Goal: Task Accomplishment & Management: Complete application form

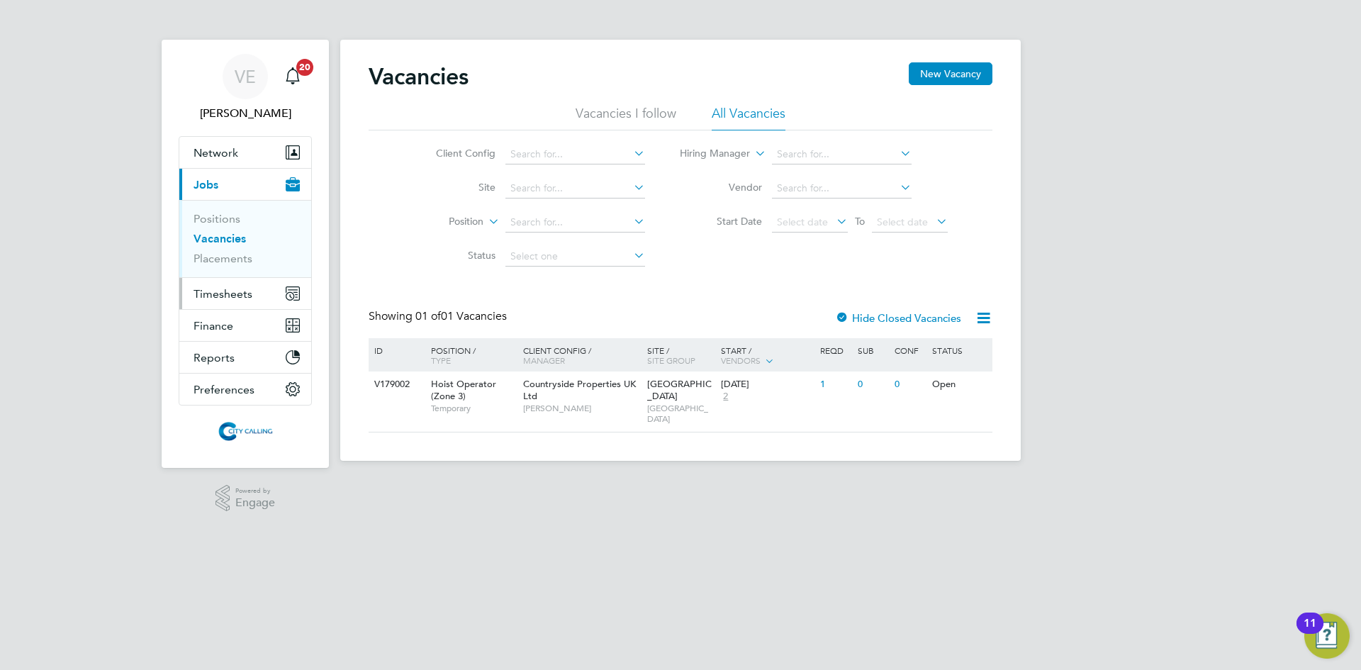
click at [228, 292] on span "Timesheets" at bounding box center [222, 293] width 59 height 13
click at [237, 291] on span "Timesheets" at bounding box center [222, 293] width 59 height 13
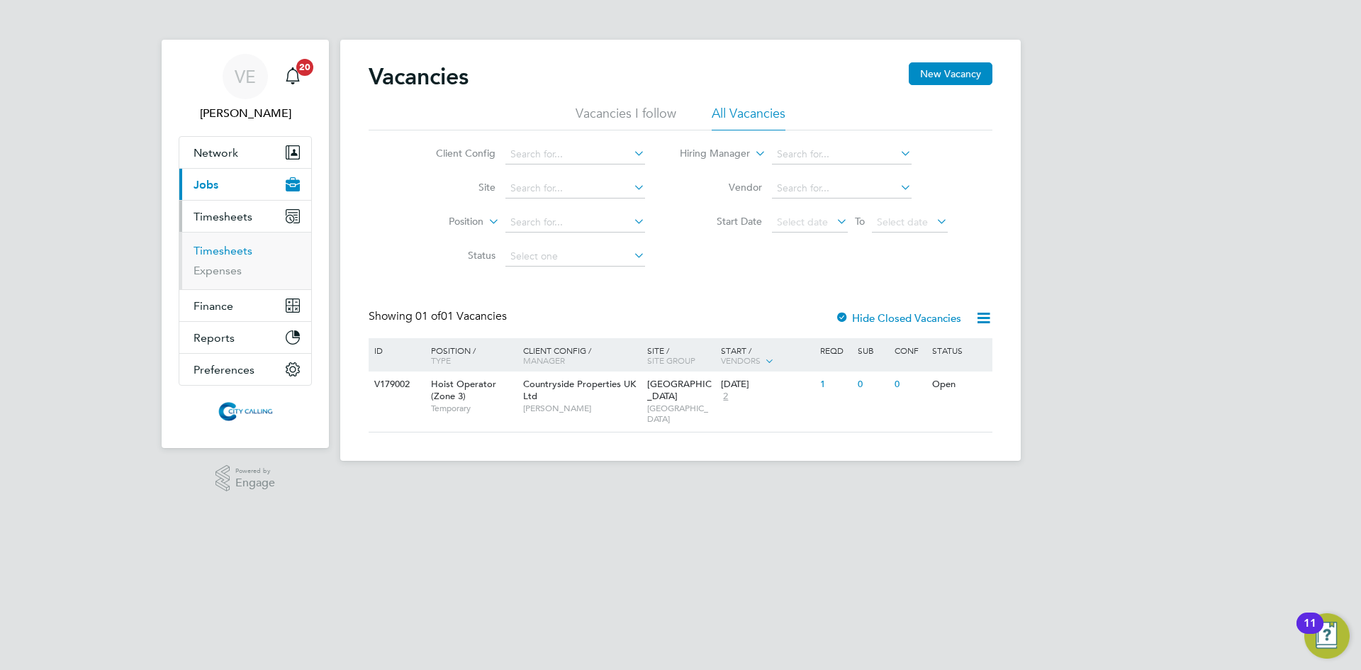
click at [219, 248] on link "Timesheets" at bounding box center [222, 250] width 59 height 13
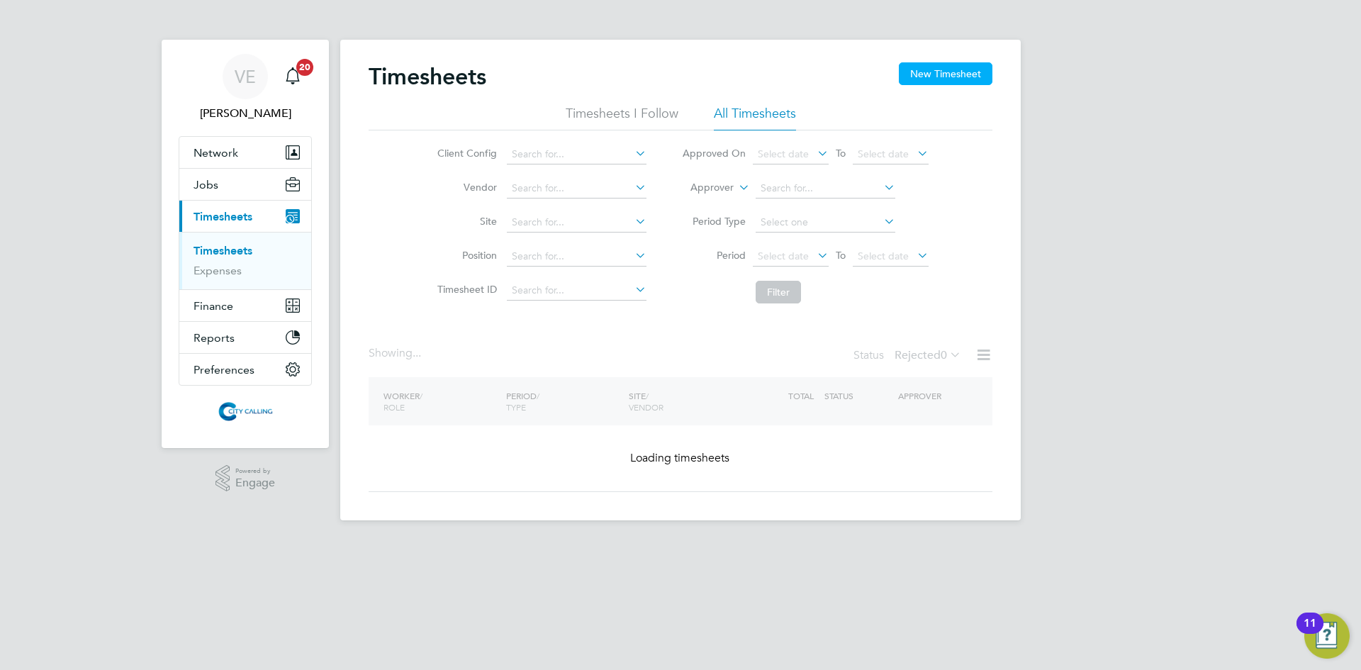
click at [945, 69] on button "New Timesheet" at bounding box center [946, 73] width 94 height 23
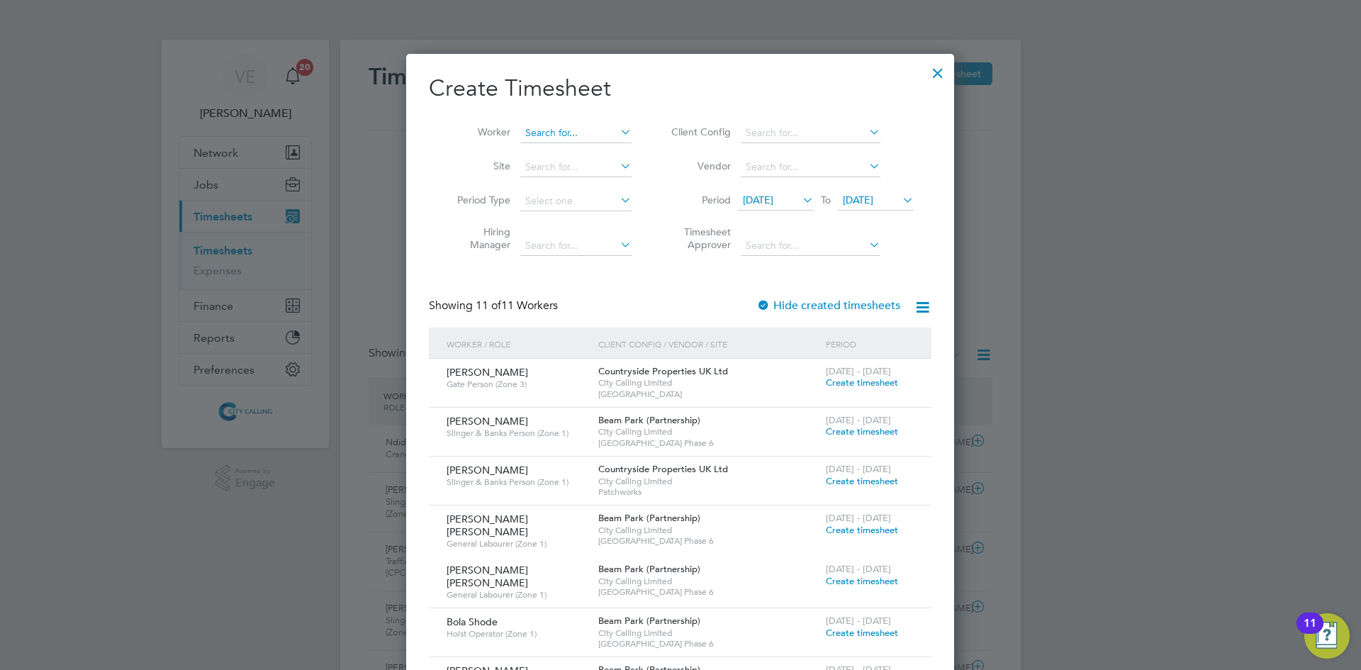
click at [539, 130] on input at bounding box center [575, 133] width 111 height 20
click at [543, 146] on b "[PERSON_NAME]" at bounding box center [566, 152] width 82 height 12
type input "[PERSON_NAME]"
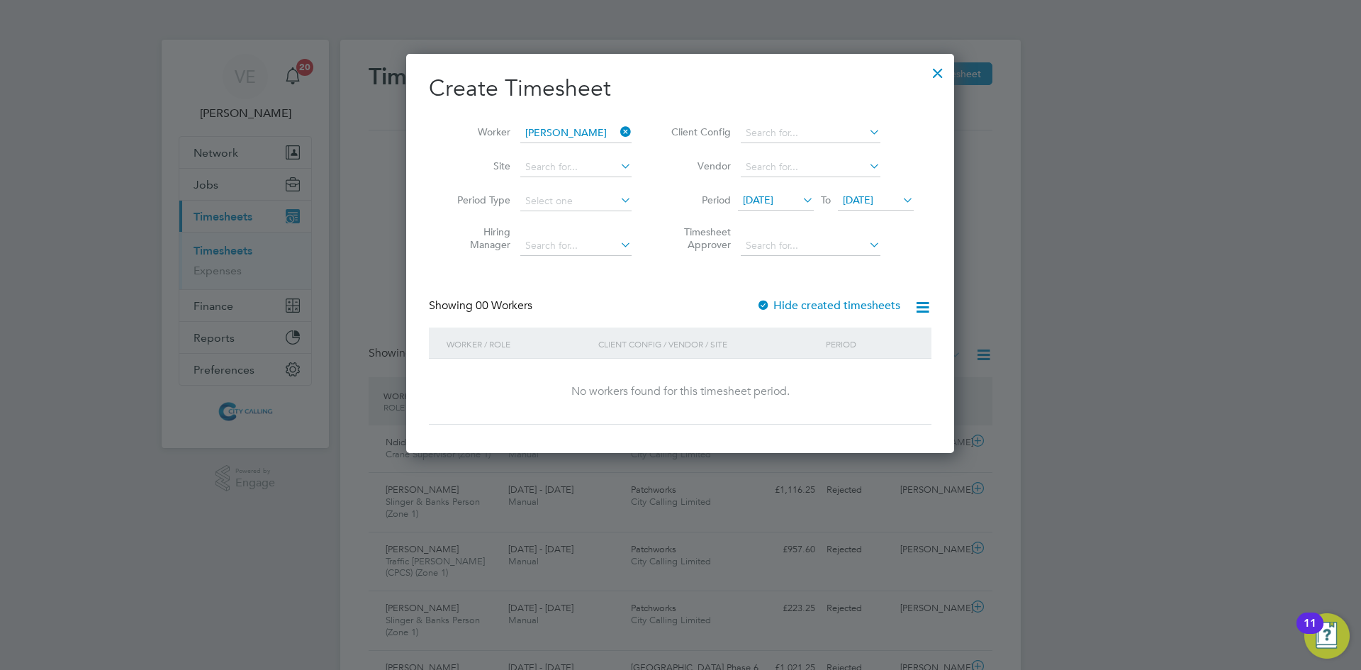
click at [817, 308] on label "Hide created timesheets" at bounding box center [828, 305] width 144 height 14
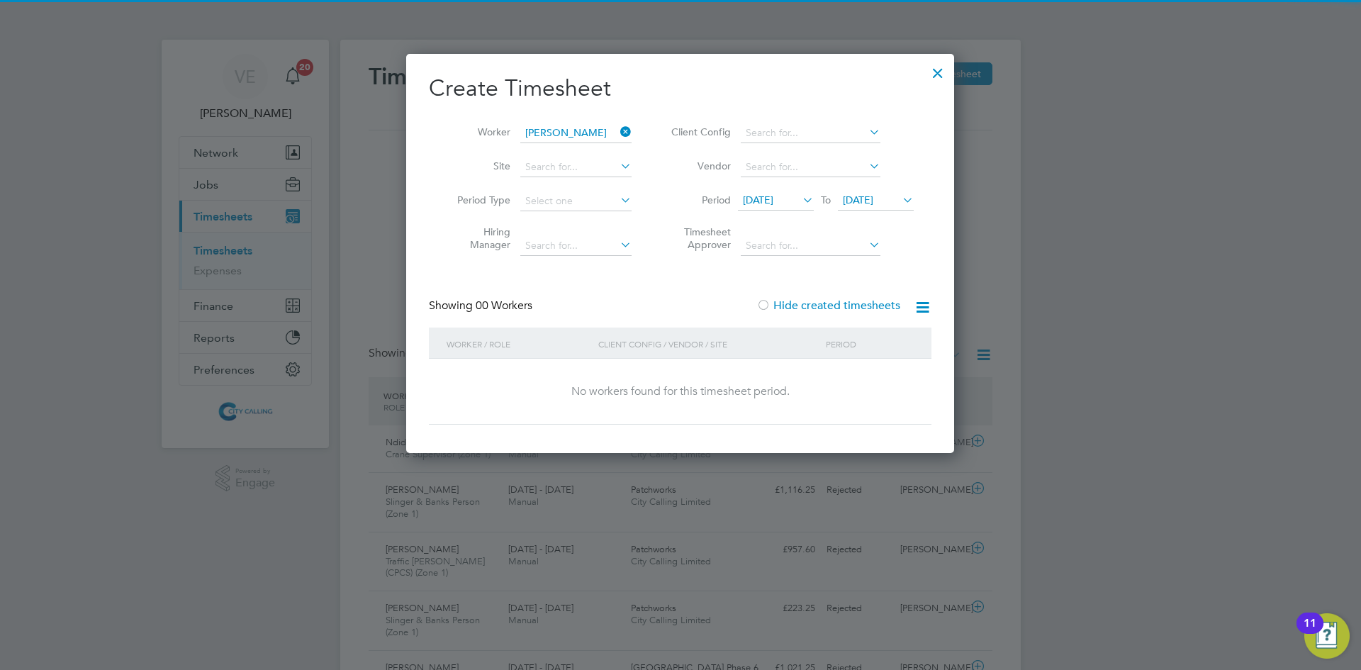
click at [774, 187] on li "Period [DATE] To [DATE]" at bounding box center [790, 201] width 282 height 34
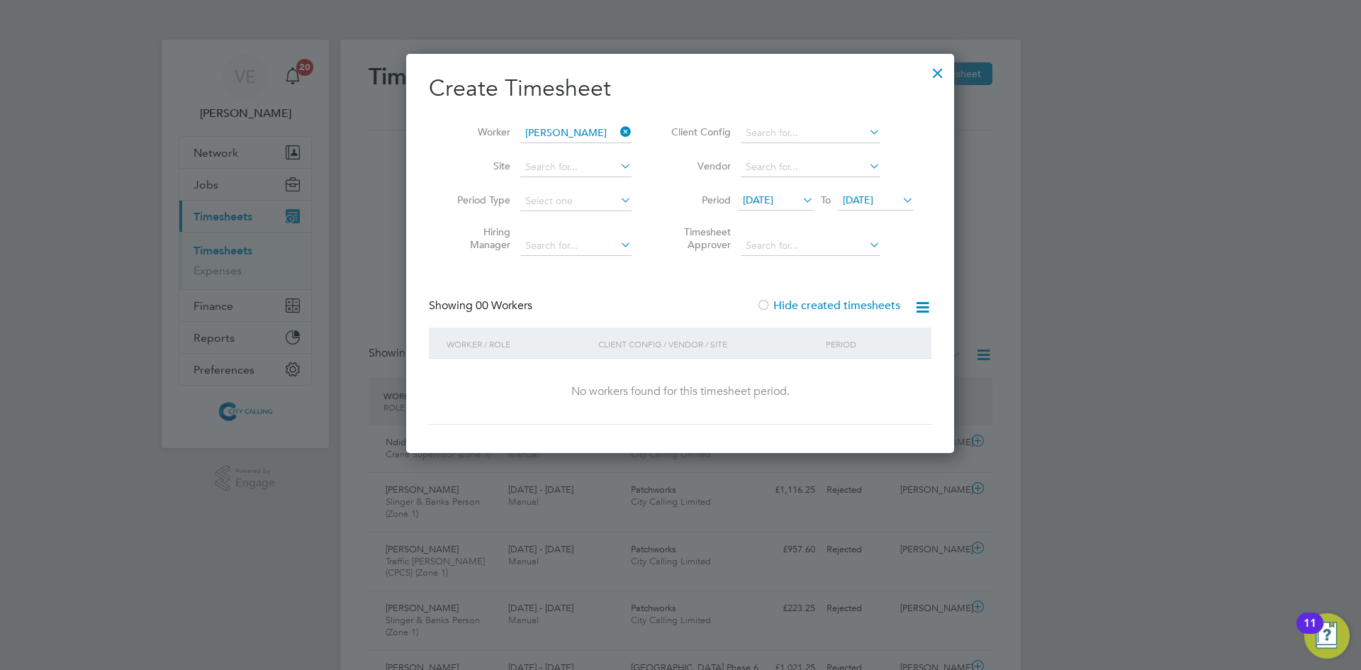
click at [773, 200] on span "[DATE]" at bounding box center [758, 199] width 30 height 13
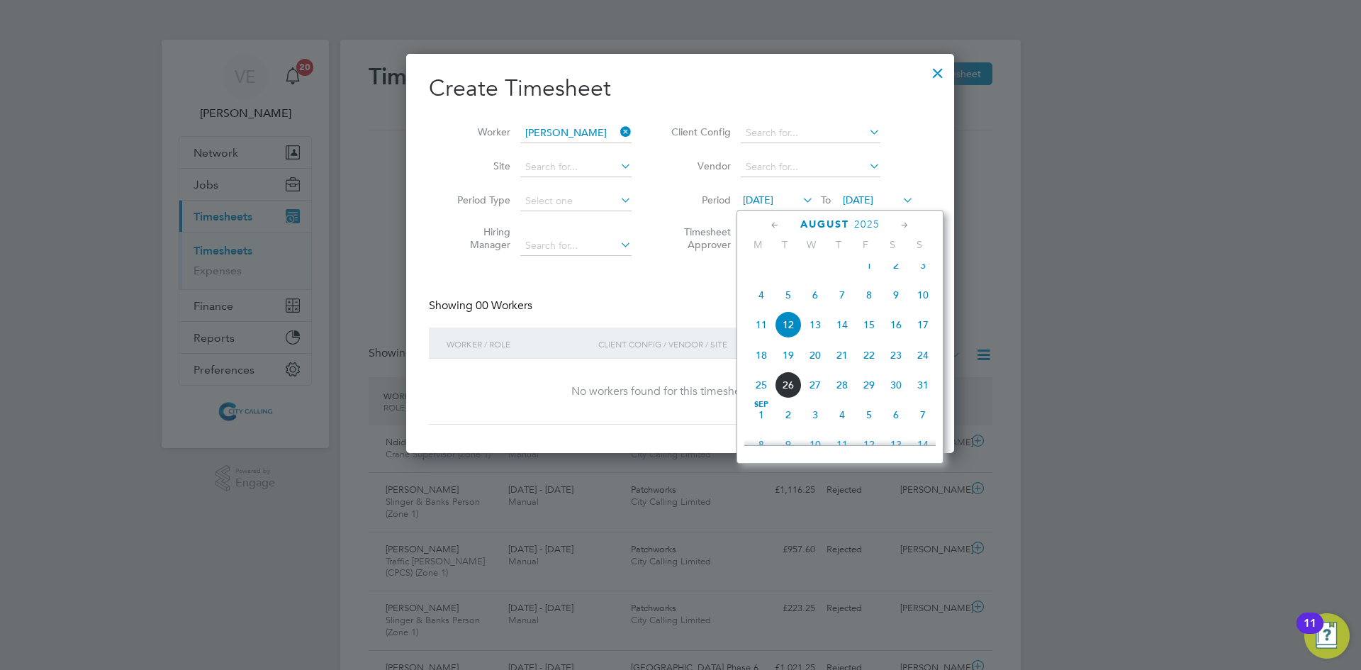
click at [765, 359] on span "18" at bounding box center [761, 355] width 27 height 27
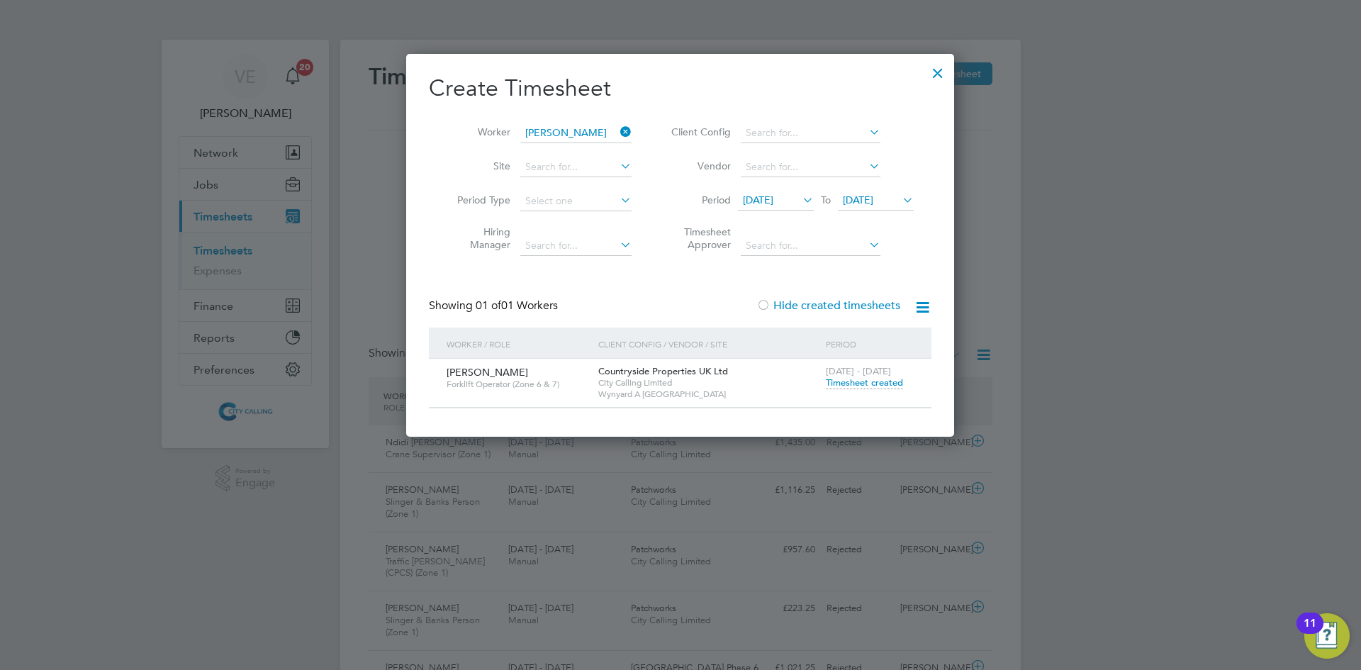
click at [878, 386] on span "Timesheet created" at bounding box center [864, 382] width 77 height 13
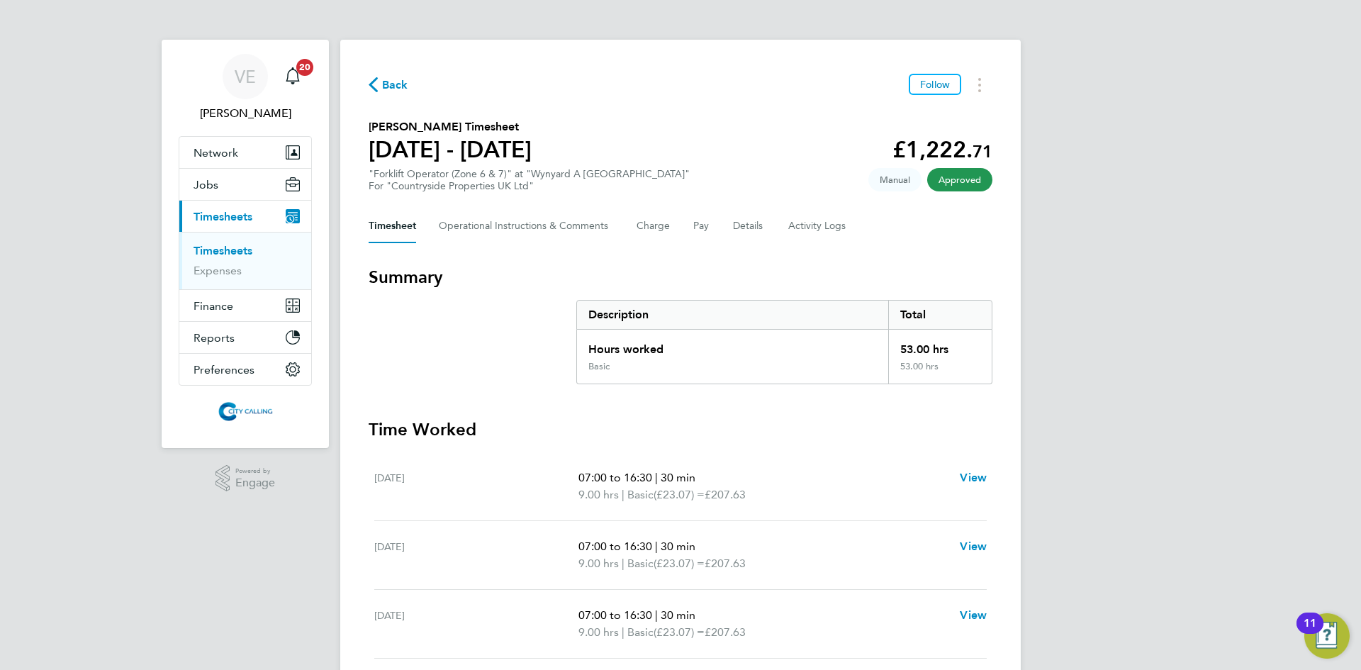
click at [778, 226] on div "Timesheet Operational Instructions & Comments Charge Pay Details Activity Logs" at bounding box center [681, 226] width 624 height 34
click at [788, 228] on Logs-tab "Activity Logs" at bounding box center [818, 226] width 60 height 34
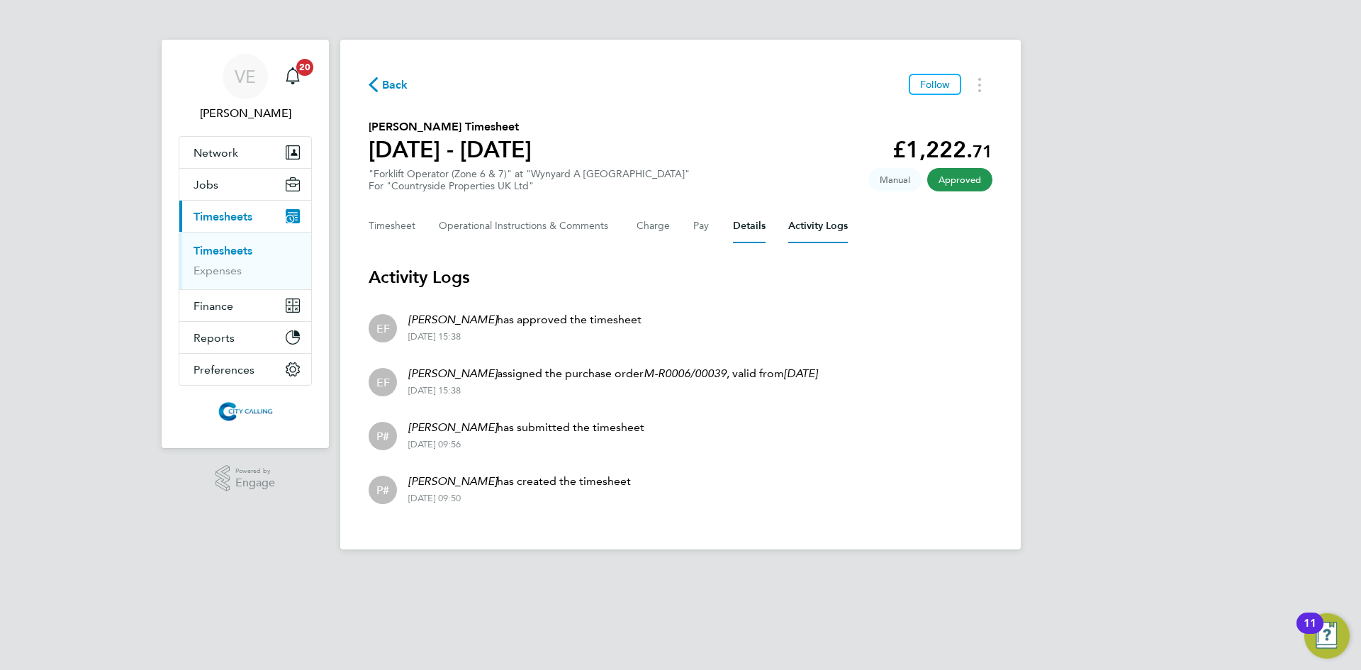
click at [745, 225] on button "Details" at bounding box center [749, 226] width 33 height 34
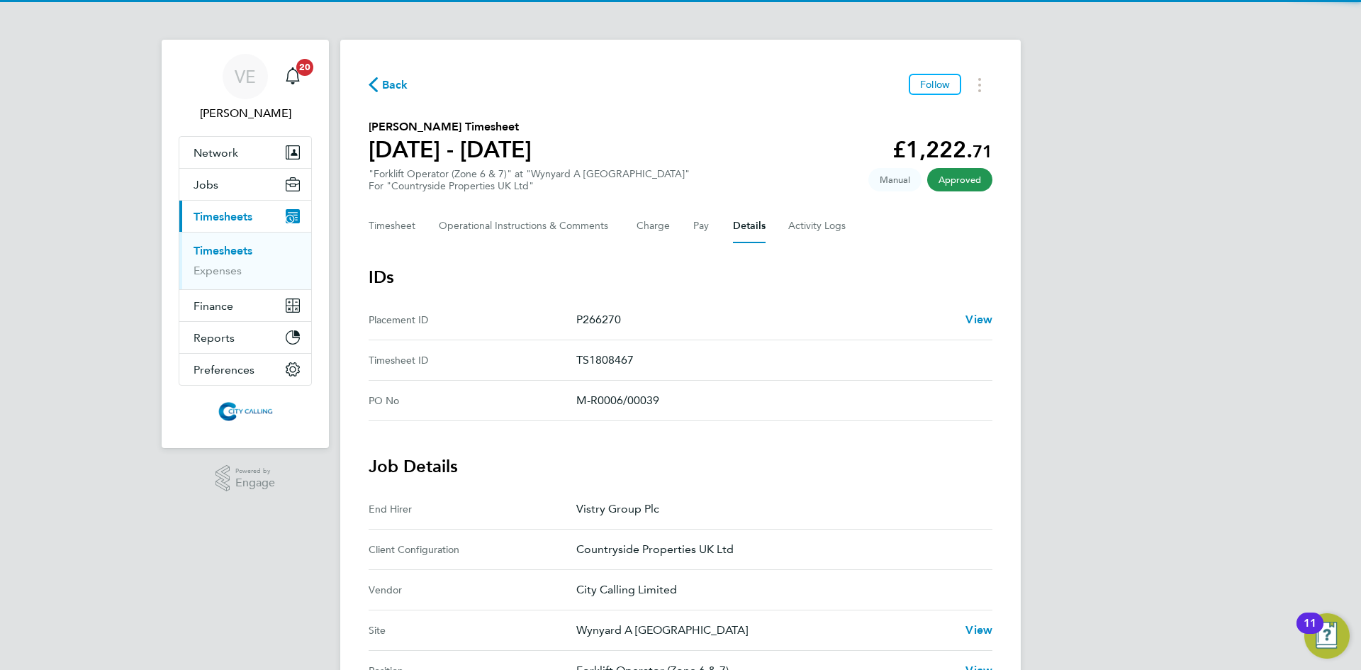
click at [692, 232] on div "Timesheet Operational Instructions & Comments Charge Pay Details Activity Logs" at bounding box center [681, 226] width 624 height 34
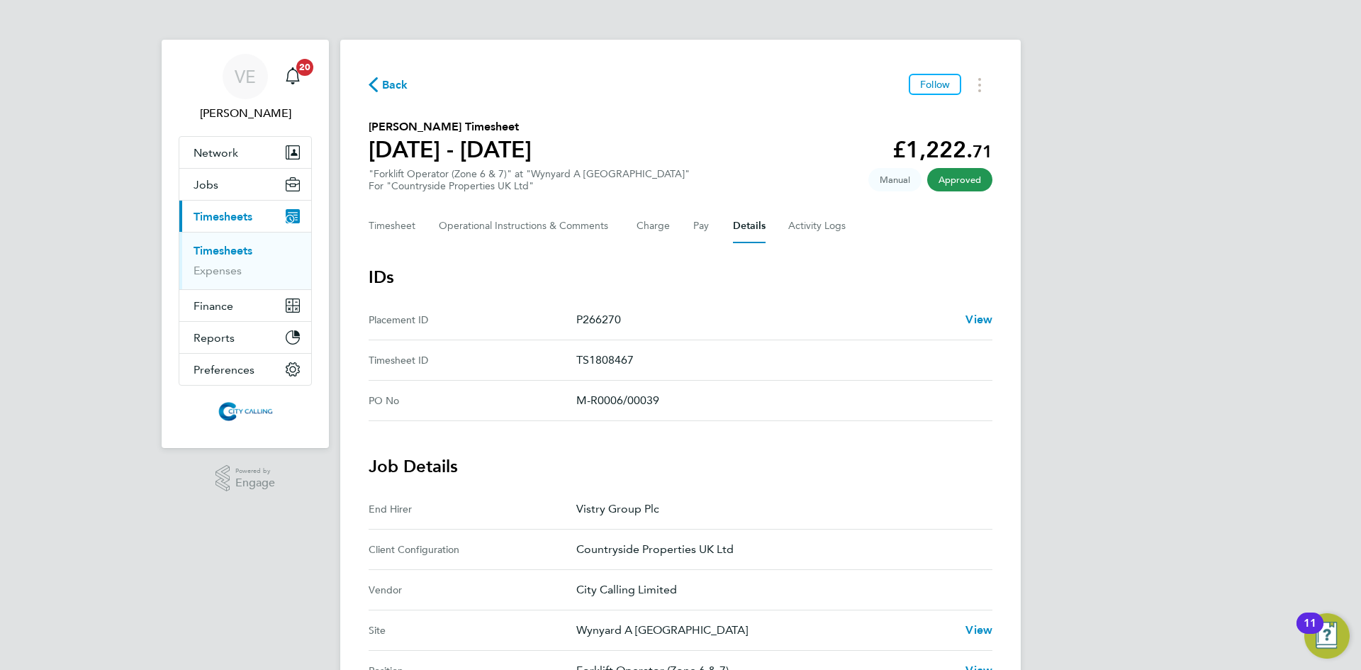
click at [689, 229] on div "Timesheet Operational Instructions & Comments Charge Pay Details Activity Logs" at bounding box center [681, 226] width 624 height 34
click at [709, 230] on button "Pay" at bounding box center [701, 226] width 17 height 34
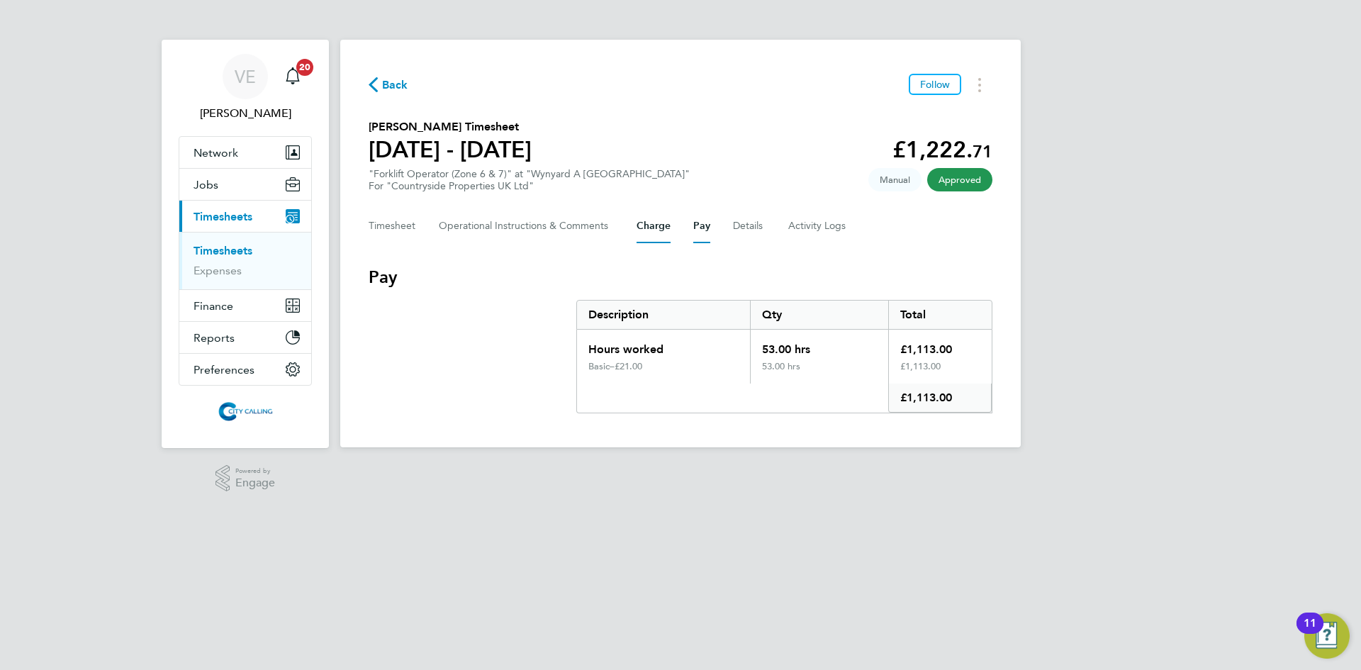
drag, startPoint x: 648, startPoint y: 232, endPoint x: 539, endPoint y: 257, distance: 111.9
click at [647, 232] on button "Charge" at bounding box center [653, 226] width 34 height 34
click at [405, 225] on button "Timesheet" at bounding box center [392, 226] width 47 height 34
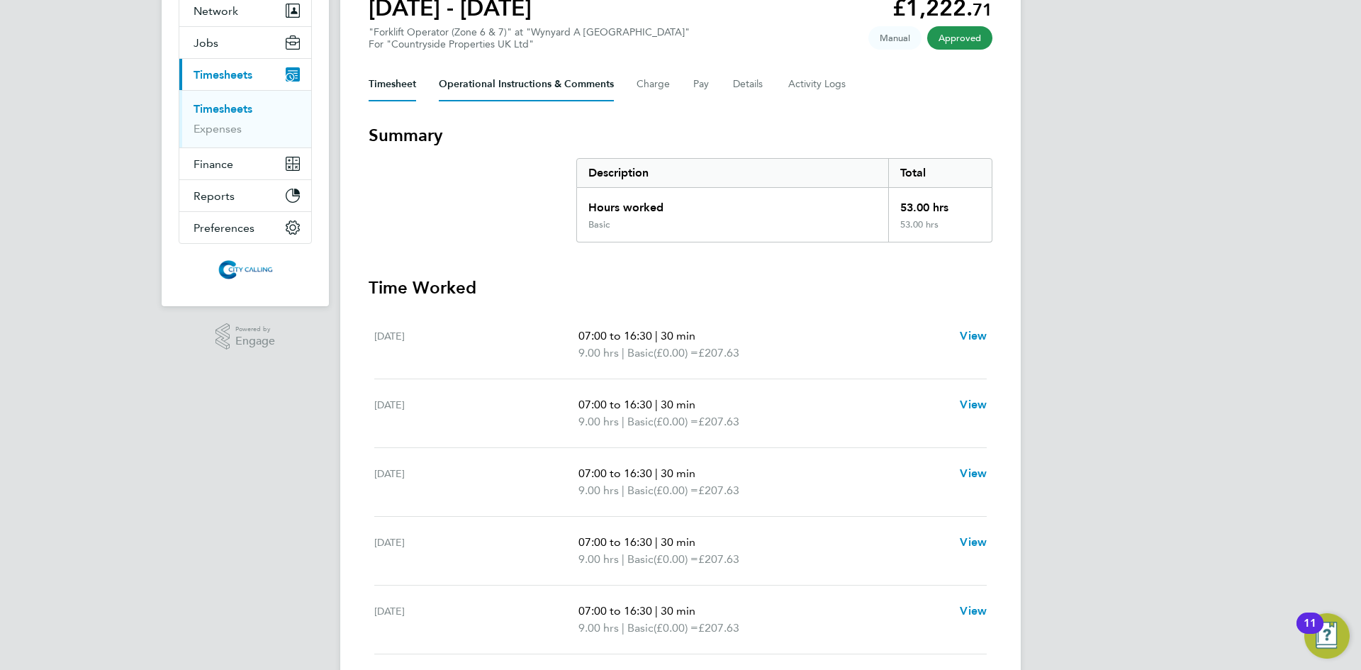
click at [548, 88] on Comments-tab "Operational Instructions & Comments" at bounding box center [526, 84] width 175 height 34
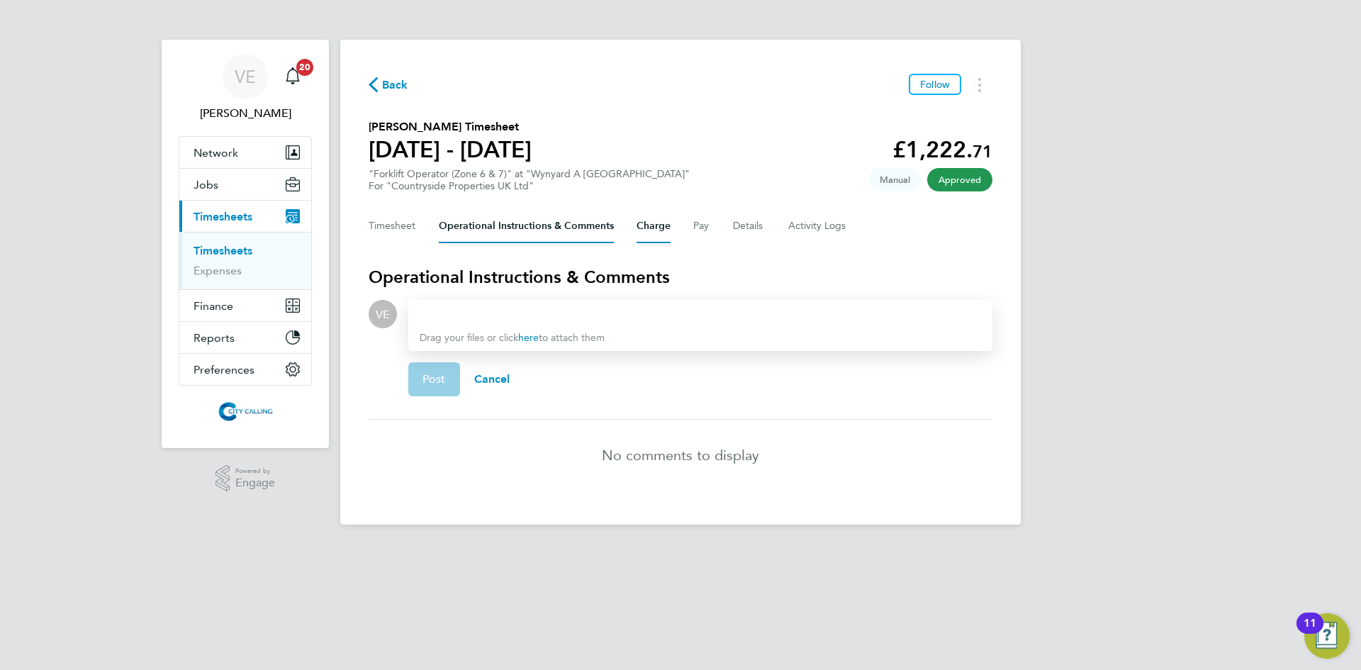
click at [641, 221] on button "Charge" at bounding box center [653, 226] width 34 height 34
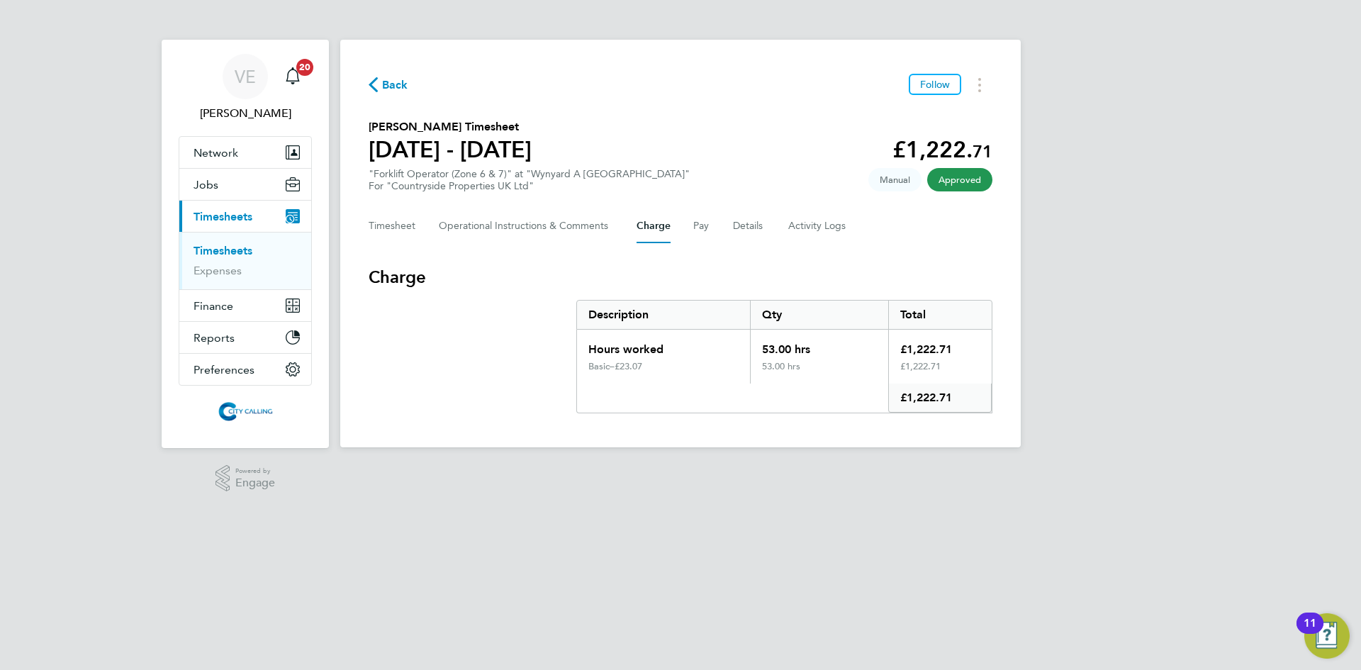
click at [717, 237] on div "Timesheet Operational Instructions & Comments Charge Pay Details Activity Logs" at bounding box center [681, 226] width 624 height 34
click at [715, 235] on div "Timesheet Operational Instructions & Comments Charge Pay Details Activity Logs" at bounding box center [681, 226] width 624 height 34
click at [710, 234] on div "Timesheet Operational Instructions & Comments Charge Pay Details Activity Logs" at bounding box center [681, 226] width 624 height 34
click at [704, 228] on button "Pay" at bounding box center [701, 226] width 17 height 34
click at [756, 232] on button "Details" at bounding box center [749, 226] width 33 height 34
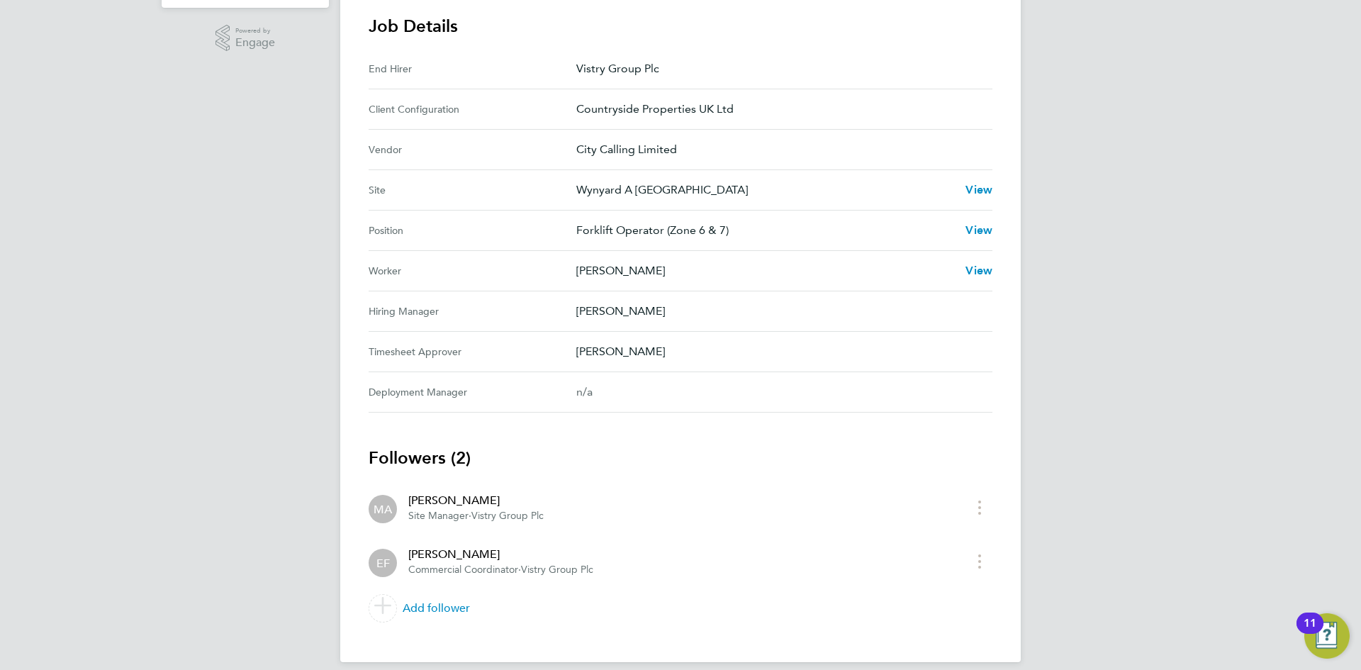
scroll to position [455, 0]
